Goal: Transaction & Acquisition: Book appointment/travel/reservation

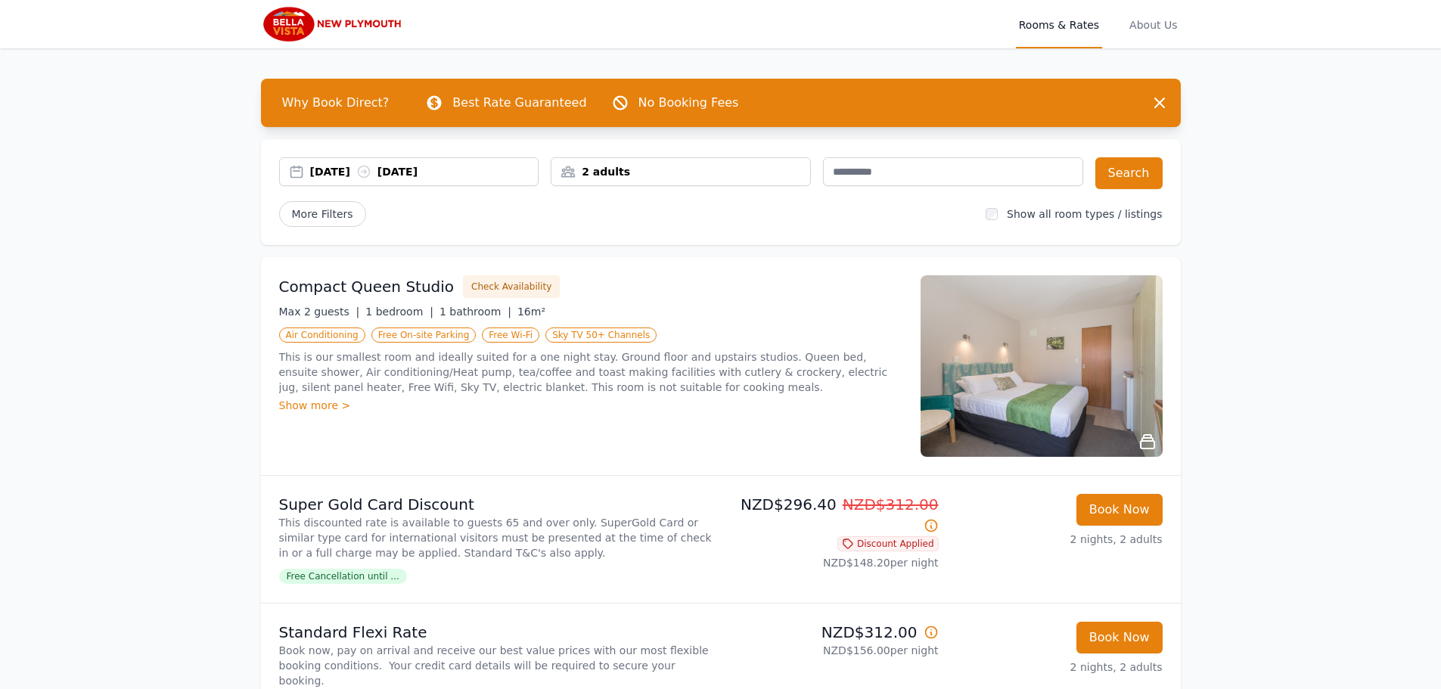
click at [633, 159] on div "2 adults" at bounding box center [681, 171] width 260 height 29
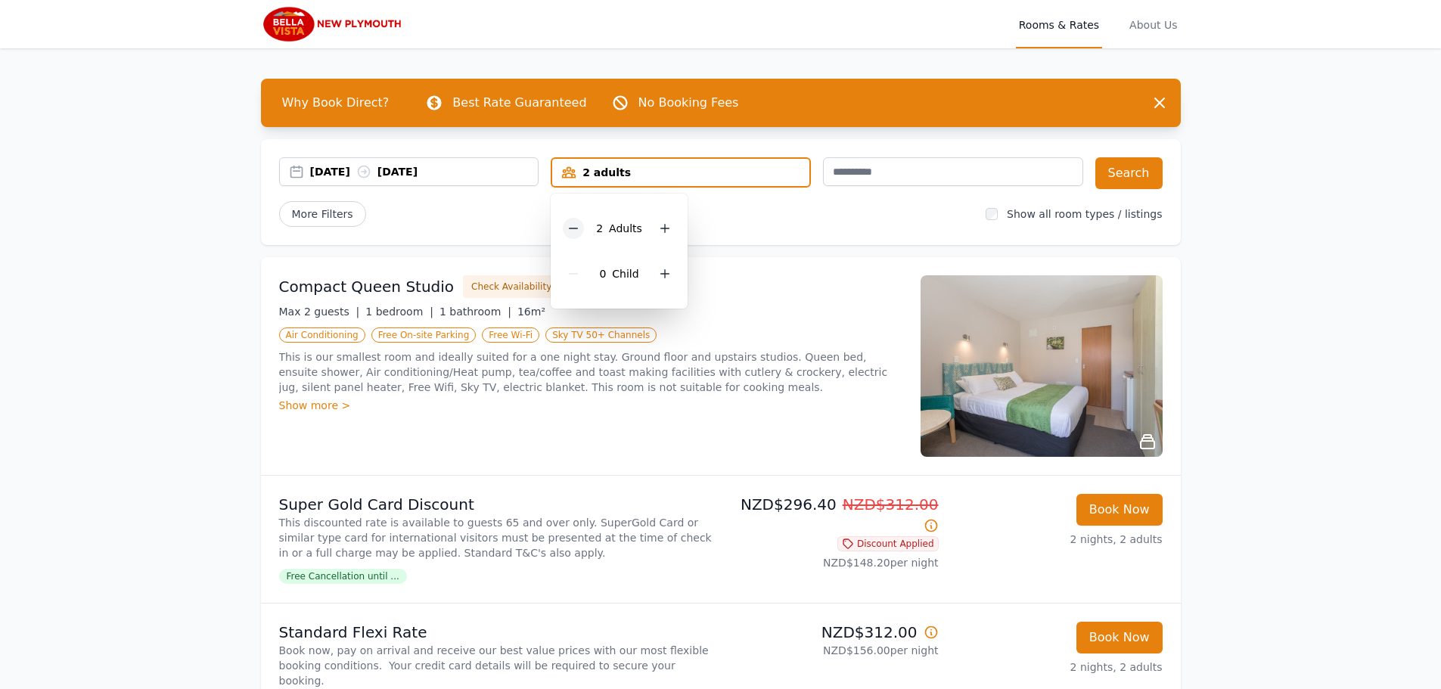
click at [574, 225] on icon at bounding box center [573, 228] width 12 height 12
click at [1136, 176] on button "Search" at bounding box center [1129, 173] width 67 height 32
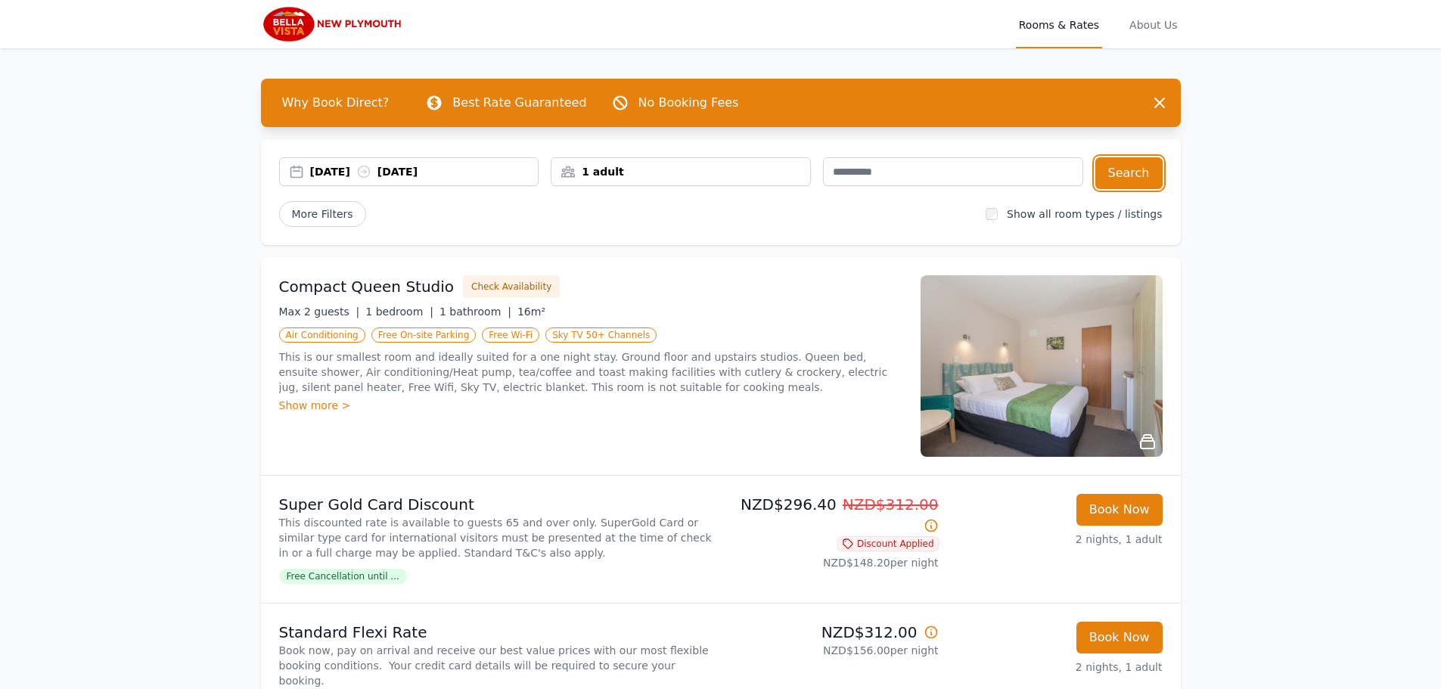
scroll to position [151, 0]
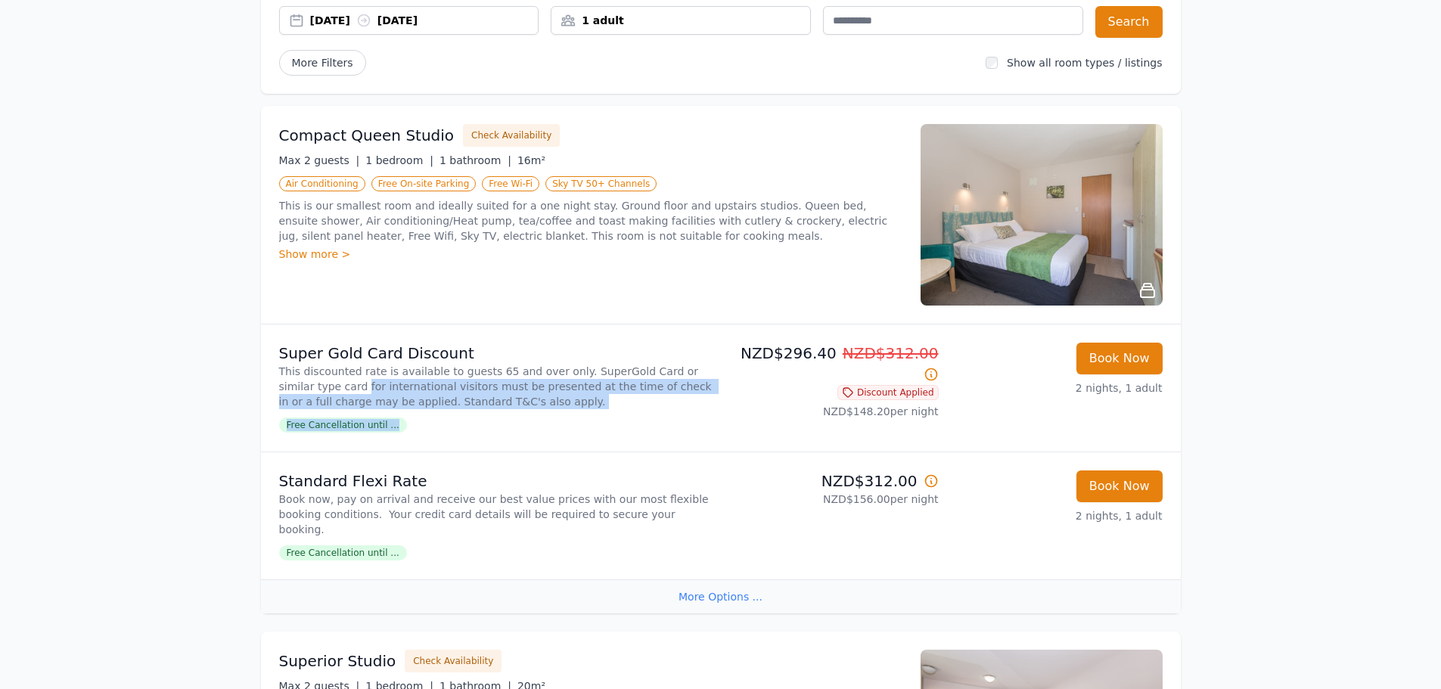
drag, startPoint x: 303, startPoint y: 384, endPoint x: 521, endPoint y: 417, distance: 220.3
click at [521, 417] on div "Super Gold Card Discount This discounted rate is available to guests 65 and ove…" at bounding box center [497, 388] width 436 height 91
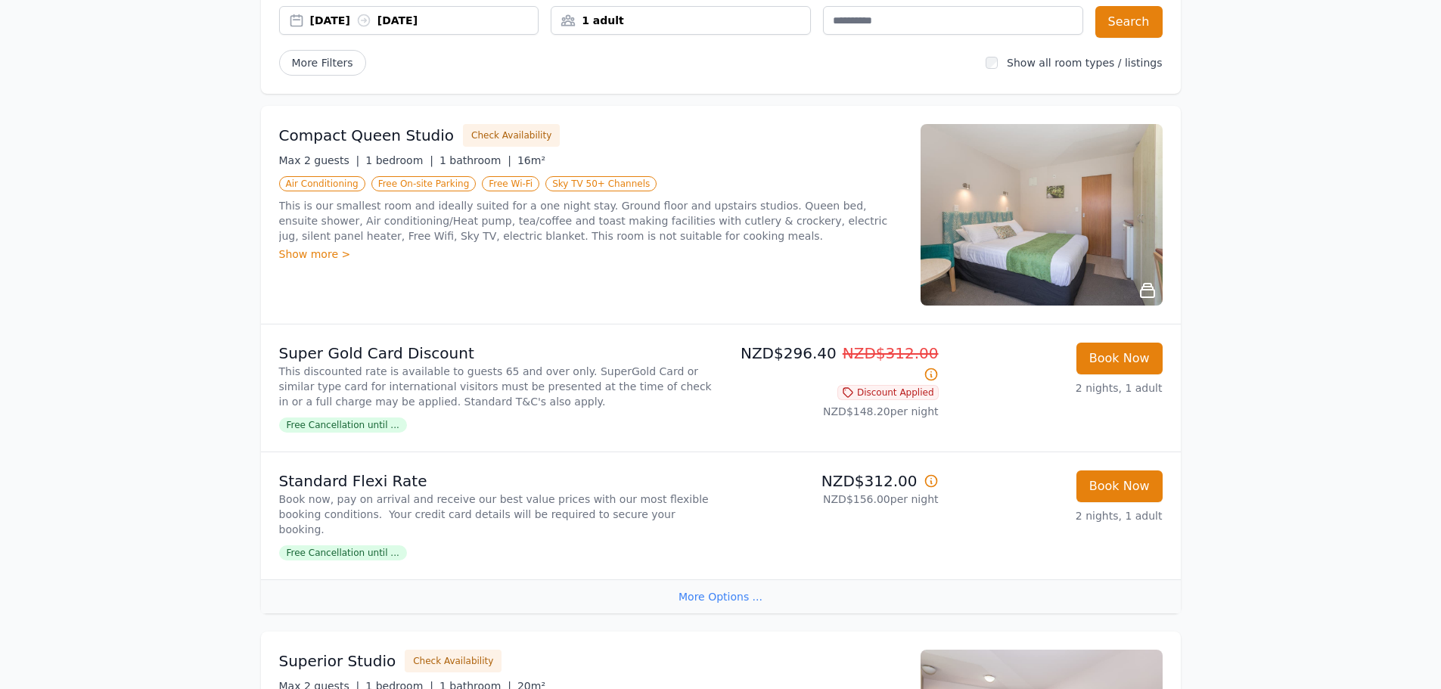
click at [521, 417] on div "Free Cancellation until ..." at bounding box center [497, 424] width 436 height 18
click at [1117, 490] on button "Book Now" at bounding box center [1120, 487] width 86 height 32
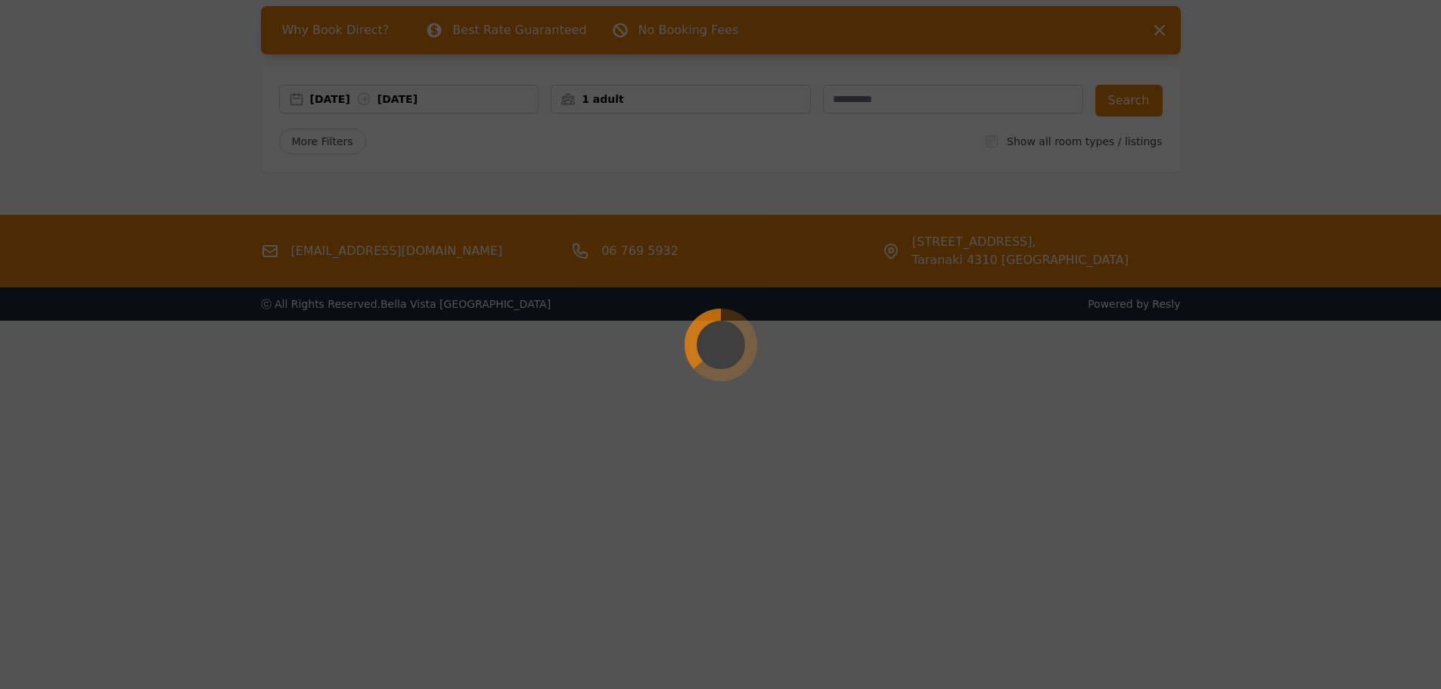
scroll to position [73, 0]
select select "**"
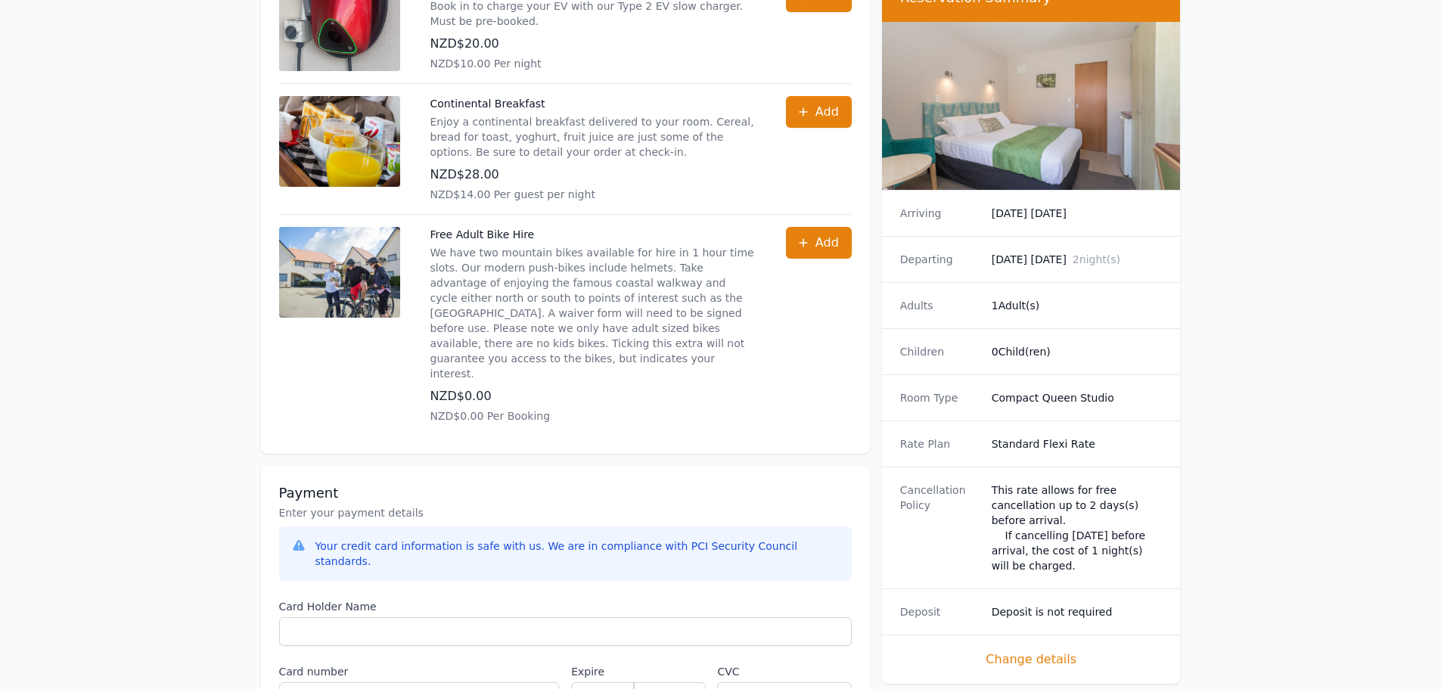
scroll to position [1004, 0]
